Goal: Task Accomplishment & Management: Use online tool/utility

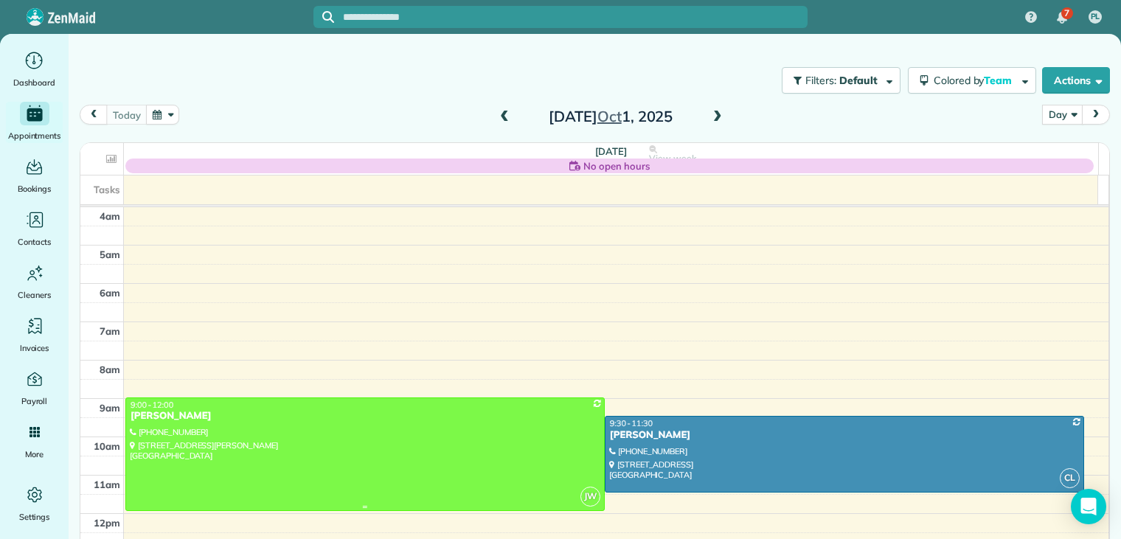
scroll to position [115, 0]
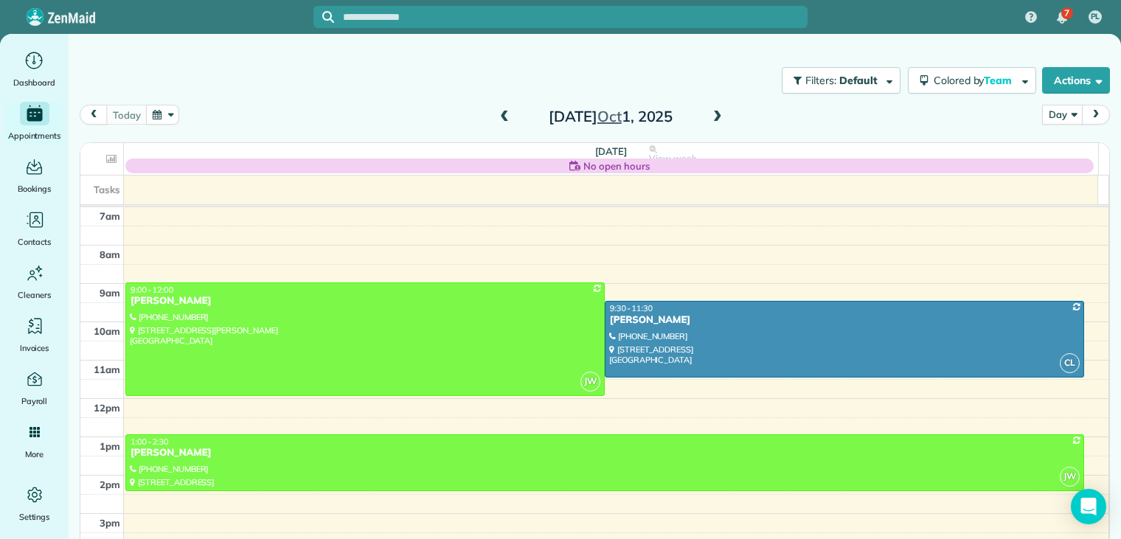
click at [711, 118] on span at bounding box center [717, 117] width 16 height 13
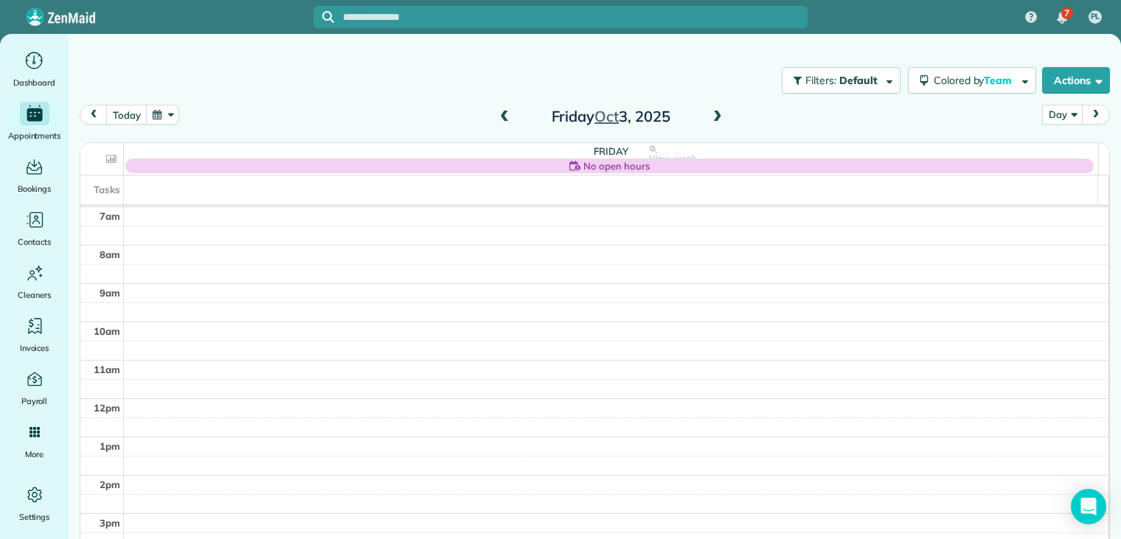
click at [498, 119] on span at bounding box center [504, 117] width 16 height 13
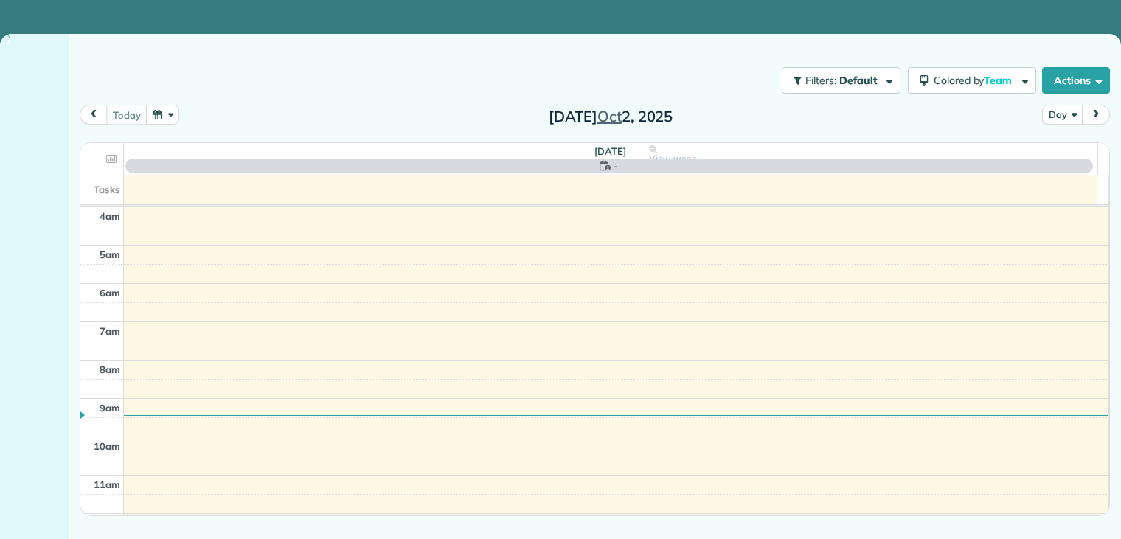
scroll to position [115, 0]
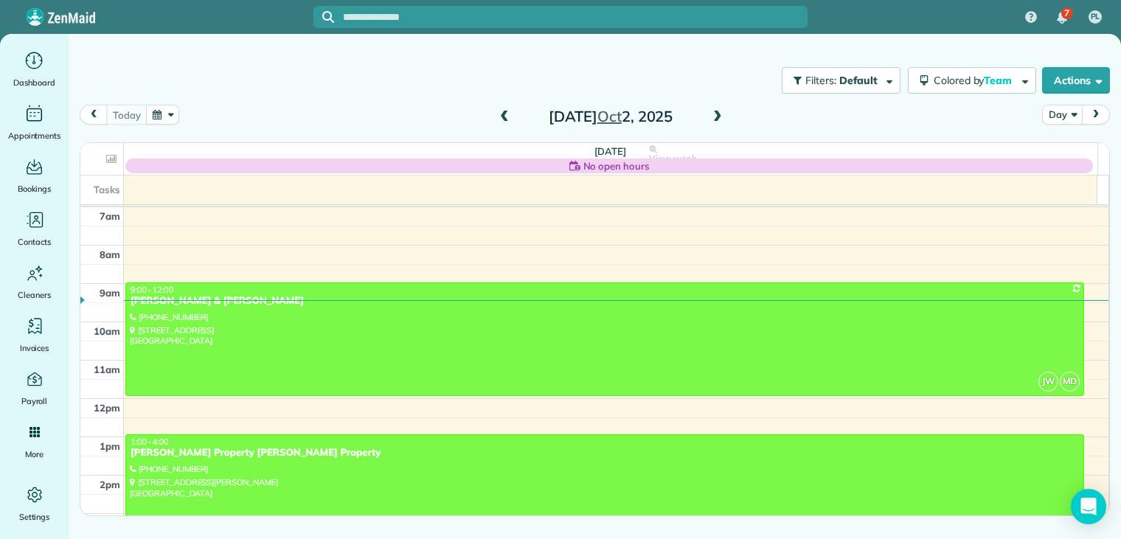
click at [719, 119] on span at bounding box center [717, 117] width 16 height 13
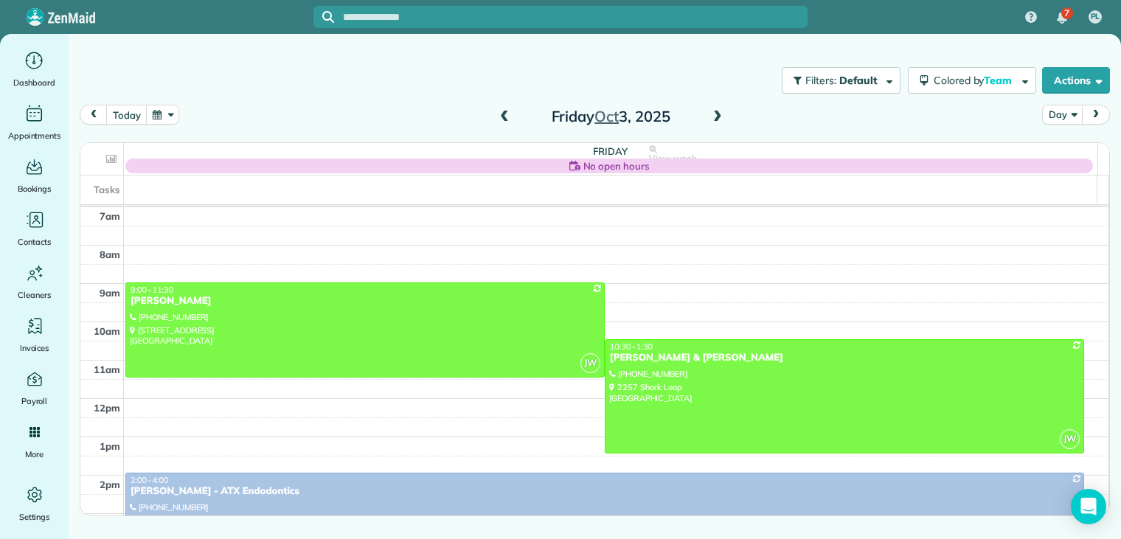
click at [504, 117] on span at bounding box center [504, 117] width 16 height 13
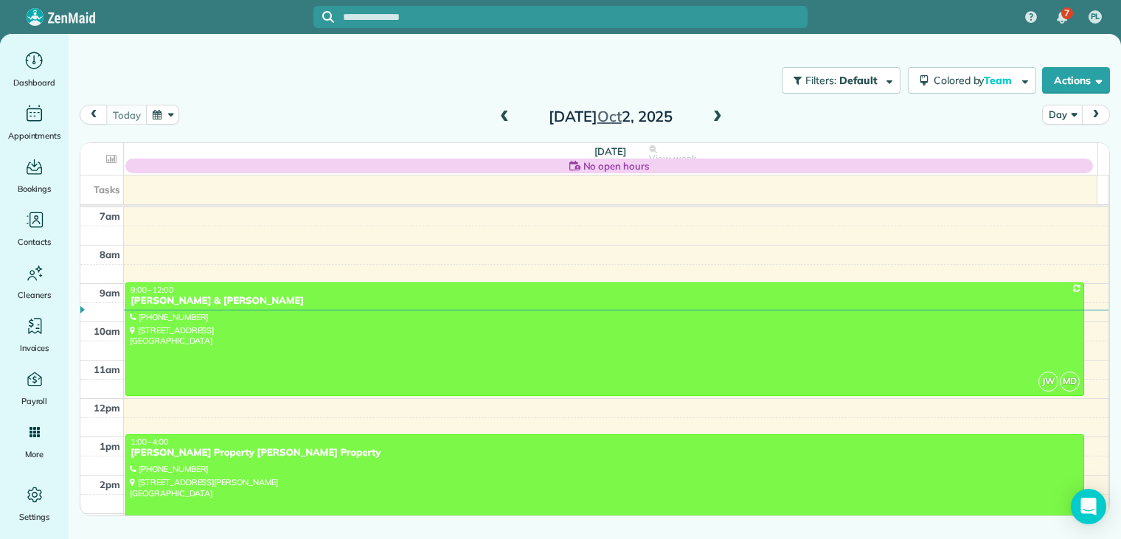
click at [220, 471] on div at bounding box center [604, 491] width 957 height 113
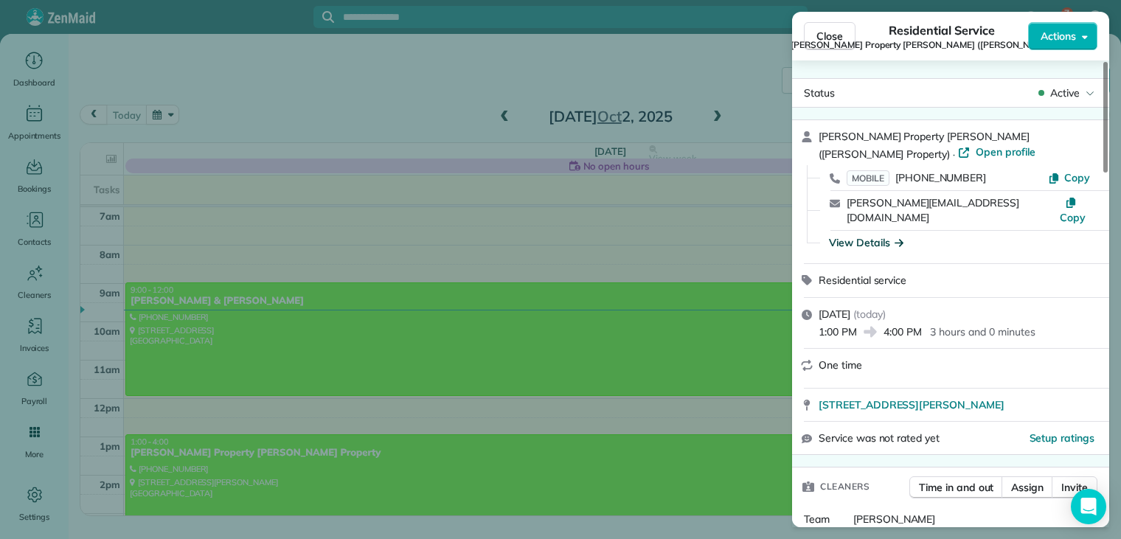
click at [902, 239] on icon "button" at bounding box center [898, 242] width 9 height 7
click at [902, 235] on div "View Details" at bounding box center [959, 242] width 273 height 15
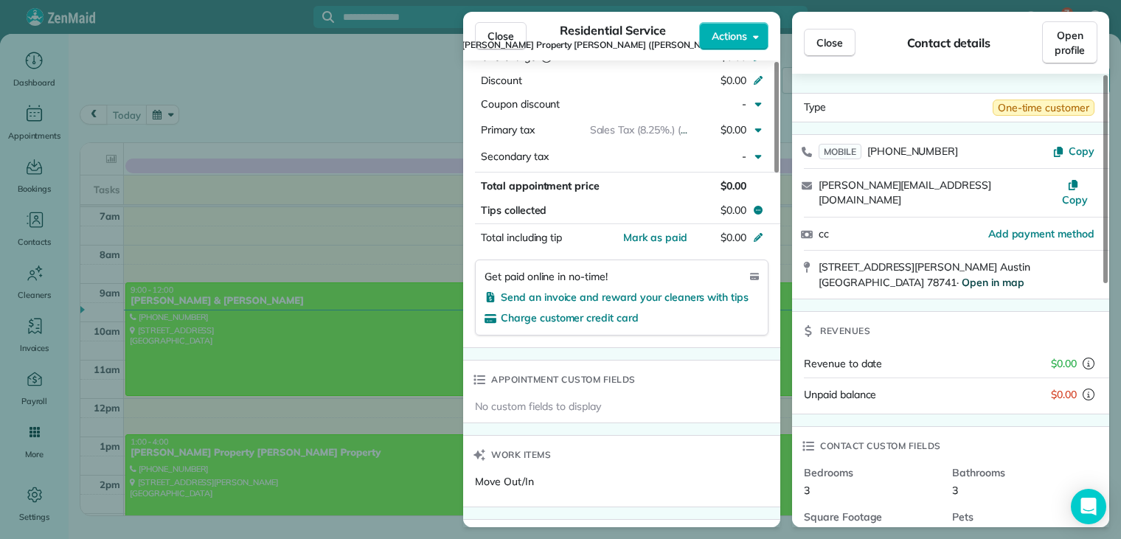
click at [1024, 276] on span "Open in map" at bounding box center [992, 282] width 63 height 13
click at [507, 29] on span "Close" at bounding box center [500, 36] width 27 height 15
click at [507, 29] on div at bounding box center [560, 269] width 1121 height 539
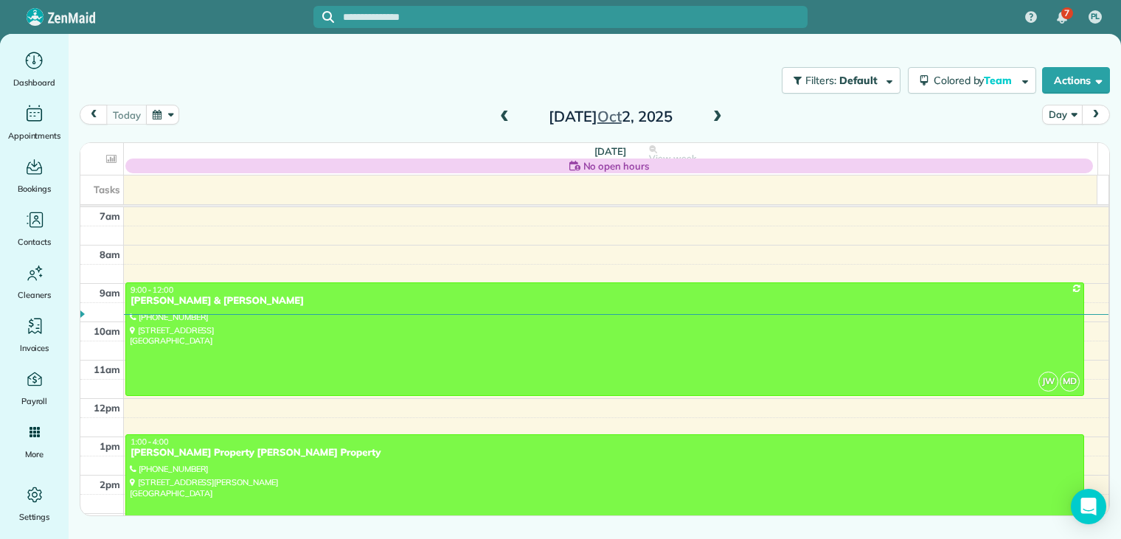
click at [717, 113] on span at bounding box center [717, 117] width 16 height 13
